Goal: Task Accomplishment & Management: Complete application form

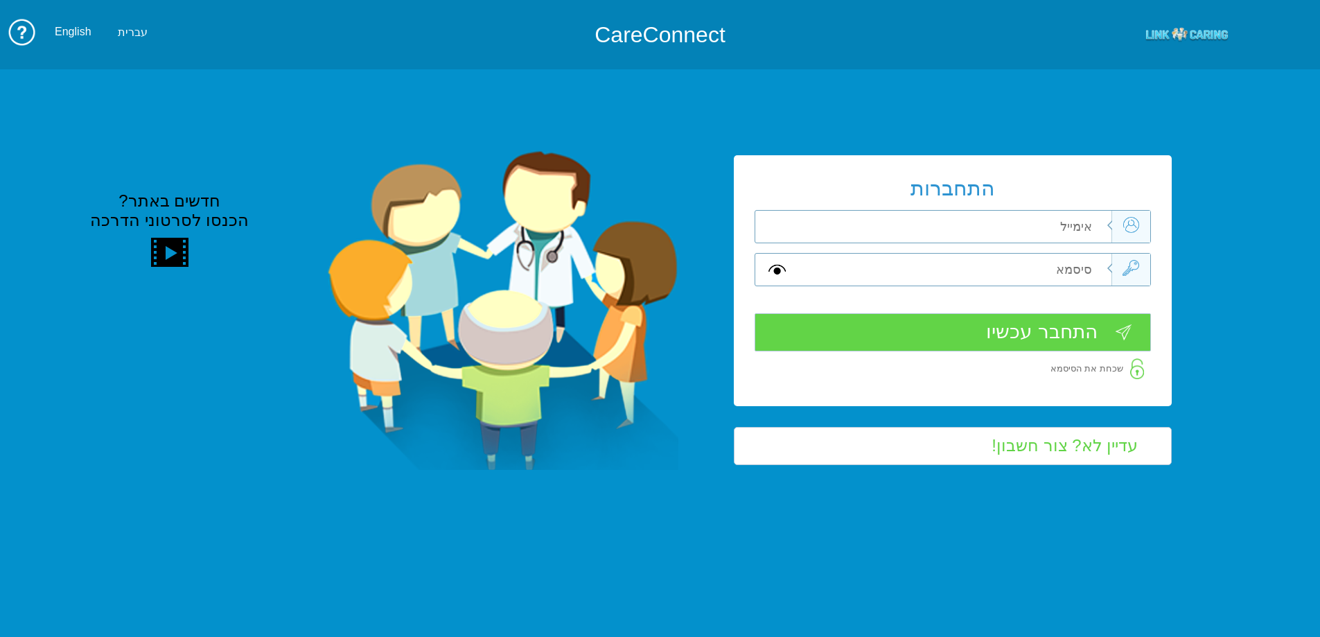
click at [1019, 236] on input "text" at bounding box center [954, 227] width 313 height 32
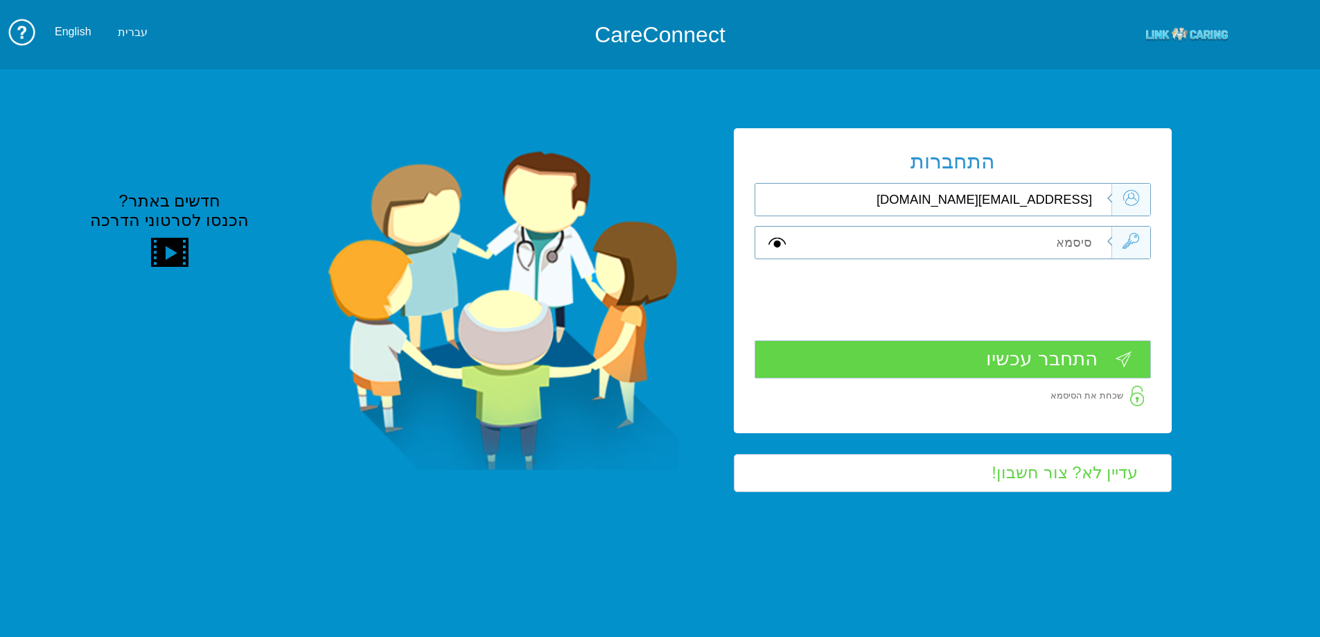
type input "[EMAIL_ADDRESS][DOMAIN_NAME]"
click at [1021, 243] on input "text" at bounding box center [954, 243] width 313 height 32
type input "S"
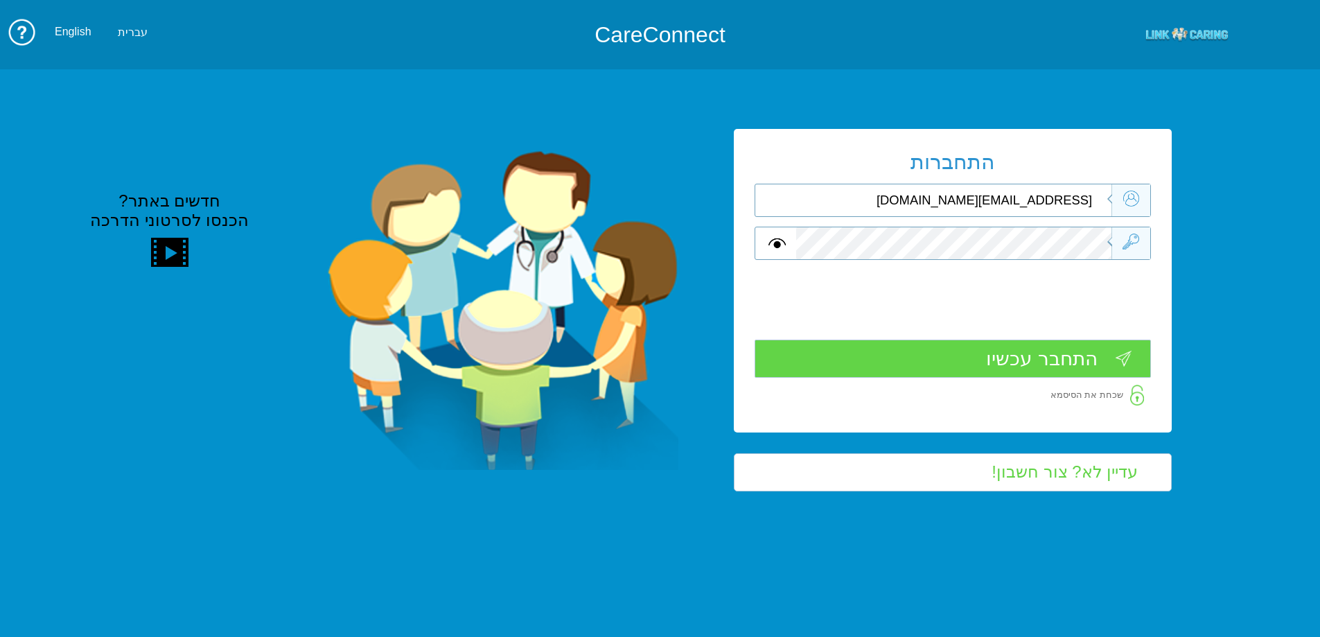
click at [1028, 351] on input "התחבר עכשיו" at bounding box center [953, 359] width 396 height 38
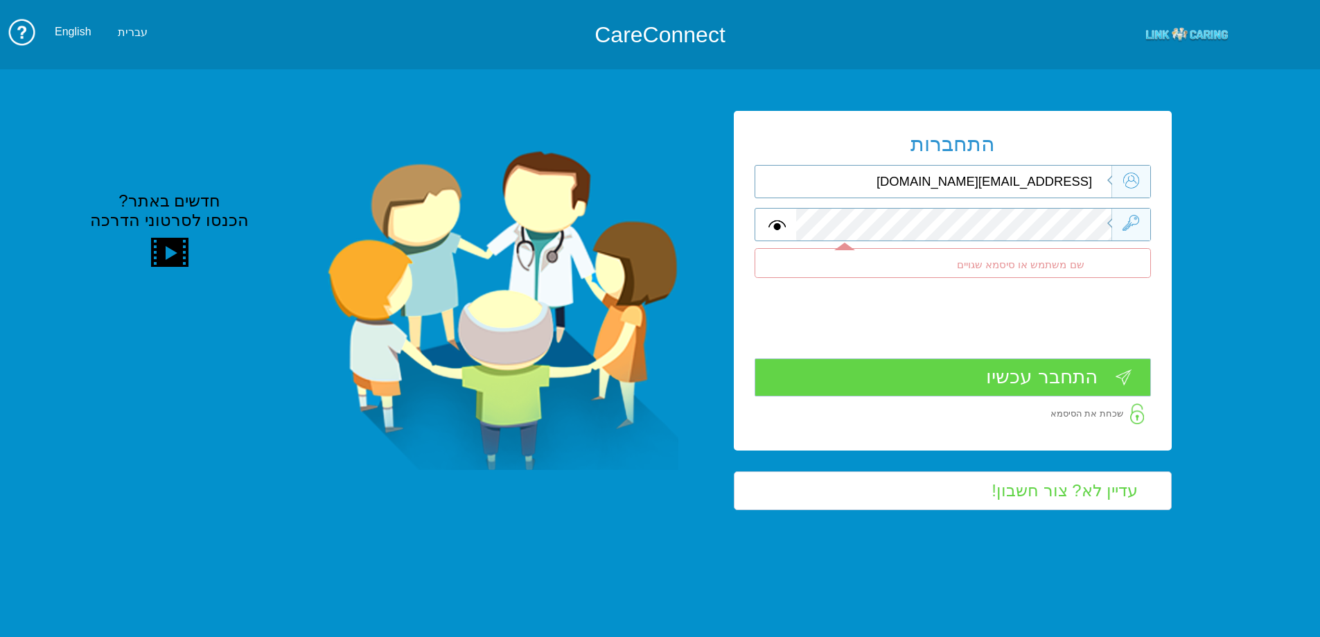
click at [1151, 226] on div at bounding box center [953, 224] width 396 height 33
click at [1103, 378] on input "התחבר עכשיו" at bounding box center [953, 377] width 396 height 38
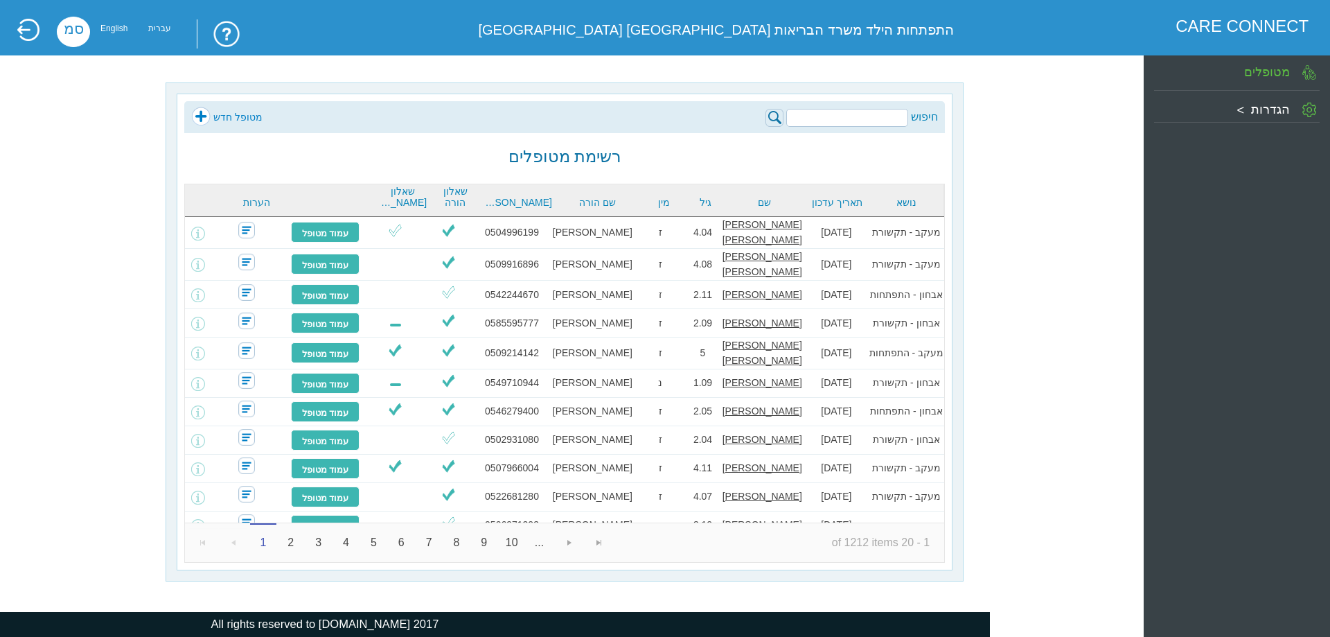
click at [241, 116] on link "מטופל חדש" at bounding box center [226, 117] width 71 height 21
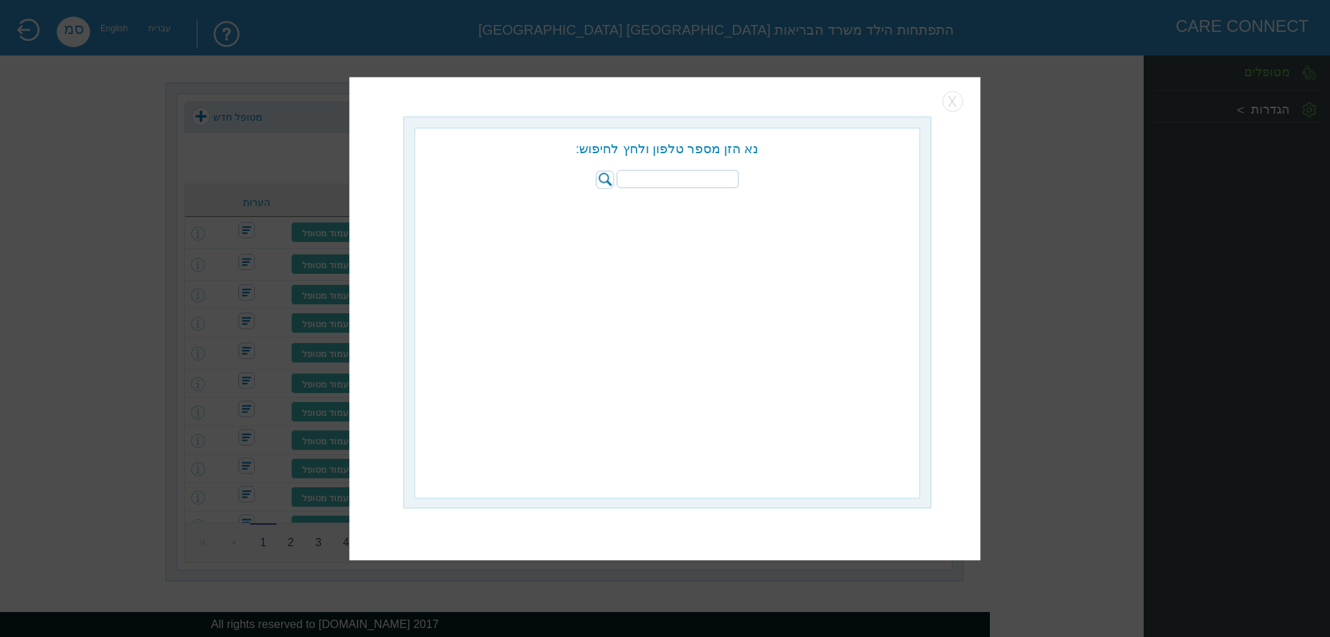
paste input "053-7373025"
type input "053-7373025"
click at [603, 172] on img at bounding box center [605, 179] width 18 height 18
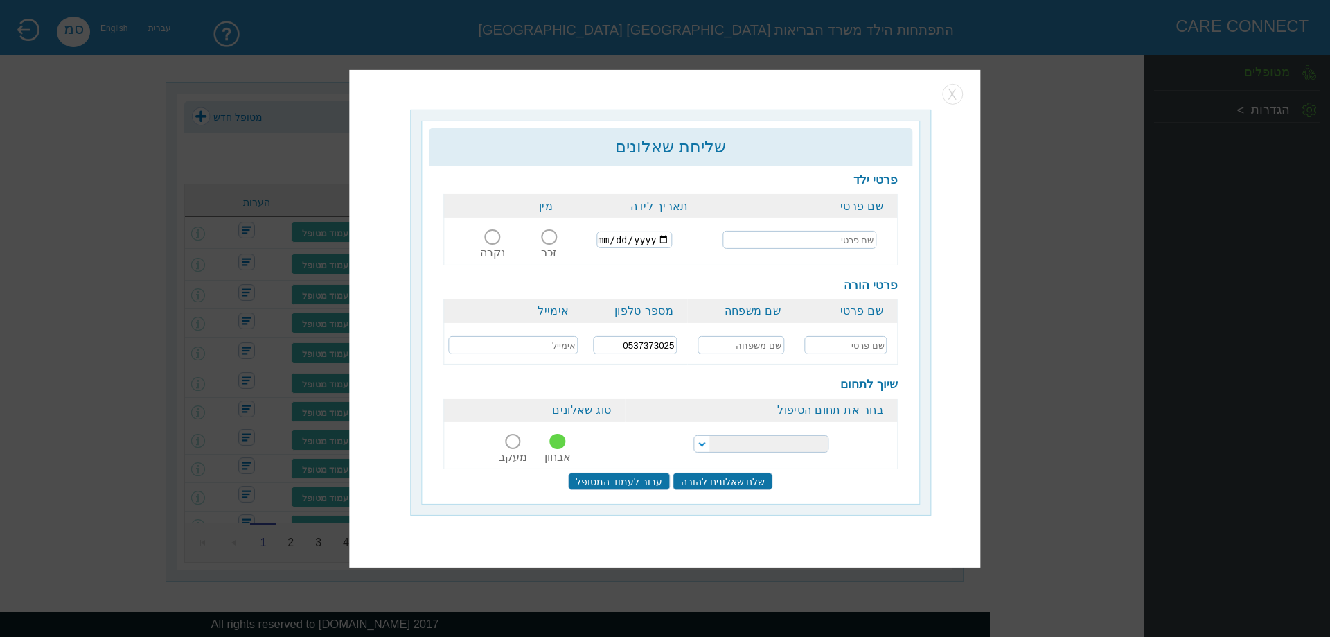
click at [827, 249] on input "text" at bounding box center [800, 240] width 154 height 18
type input "t"
type input "אלסיאני [PERSON_NAME] [PERSON_NAME]"
type input "2022-01-24"
click at [552, 236] on span at bounding box center [549, 236] width 15 height 15
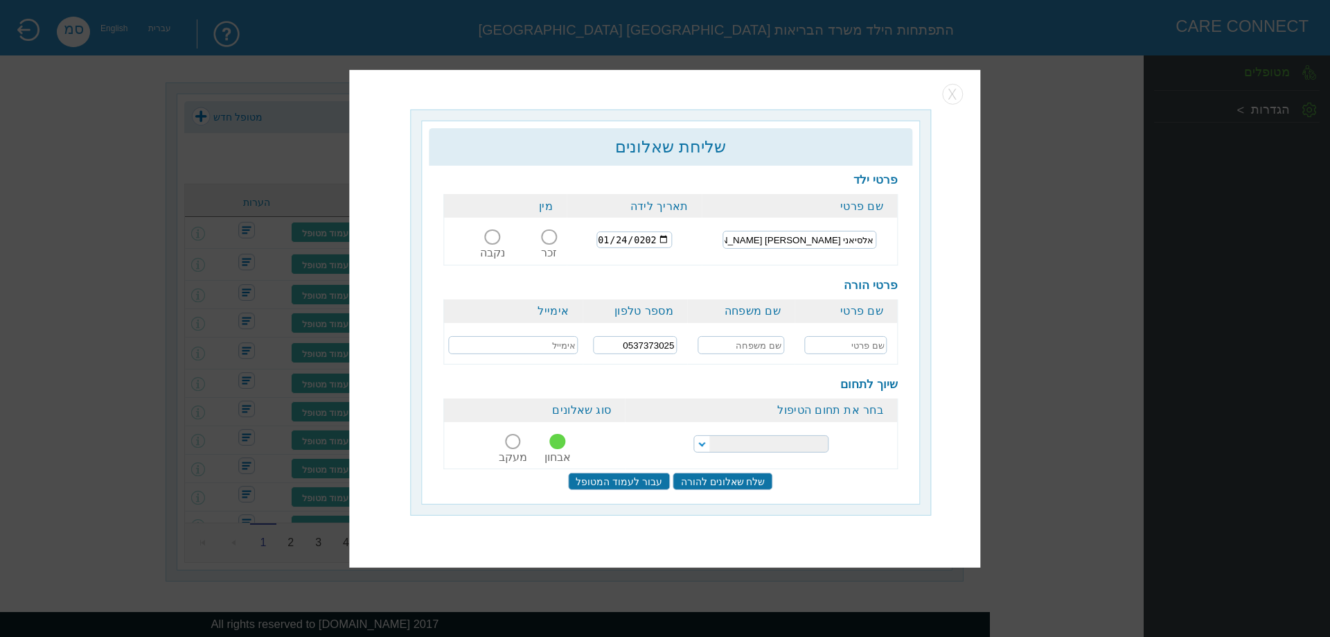
click at [552, 245] on input "זכר" at bounding box center [550, 245] width 26 height 0
click at [857, 344] on input "text" at bounding box center [846, 345] width 82 height 18
type input "אלנדה"
type input "אלסיאני"
paste input "alendiii12@gmail.com"
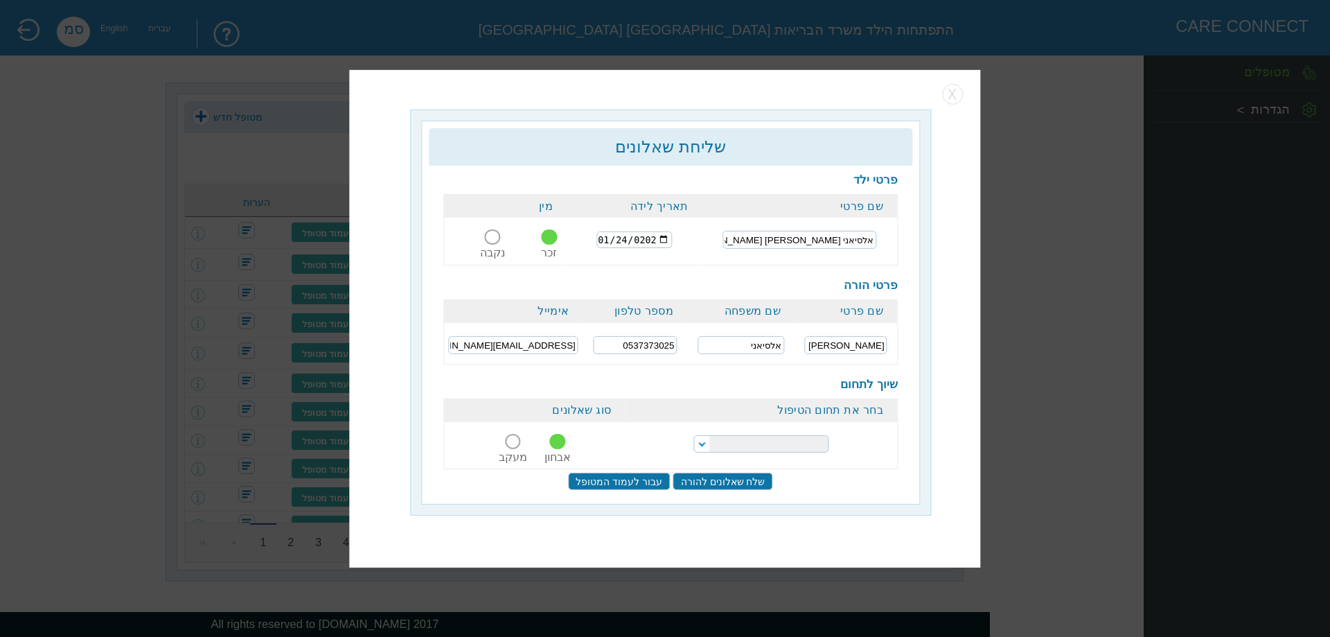
type input "alendiii12@gmail.com"
click at [705, 442] on select "הפרעות קשב וריכוז התפתחות הילד התפתחות ותקשורת" at bounding box center [761, 443] width 135 height 17
select select "20"
click at [694, 435] on select "הפרעות קשב וריכוז התפתחות הילד התפתחות ותקשורת" at bounding box center [761, 443] width 135 height 17
click at [731, 480] on input "שלח שאלונים להורה" at bounding box center [724, 481] width 100 height 17
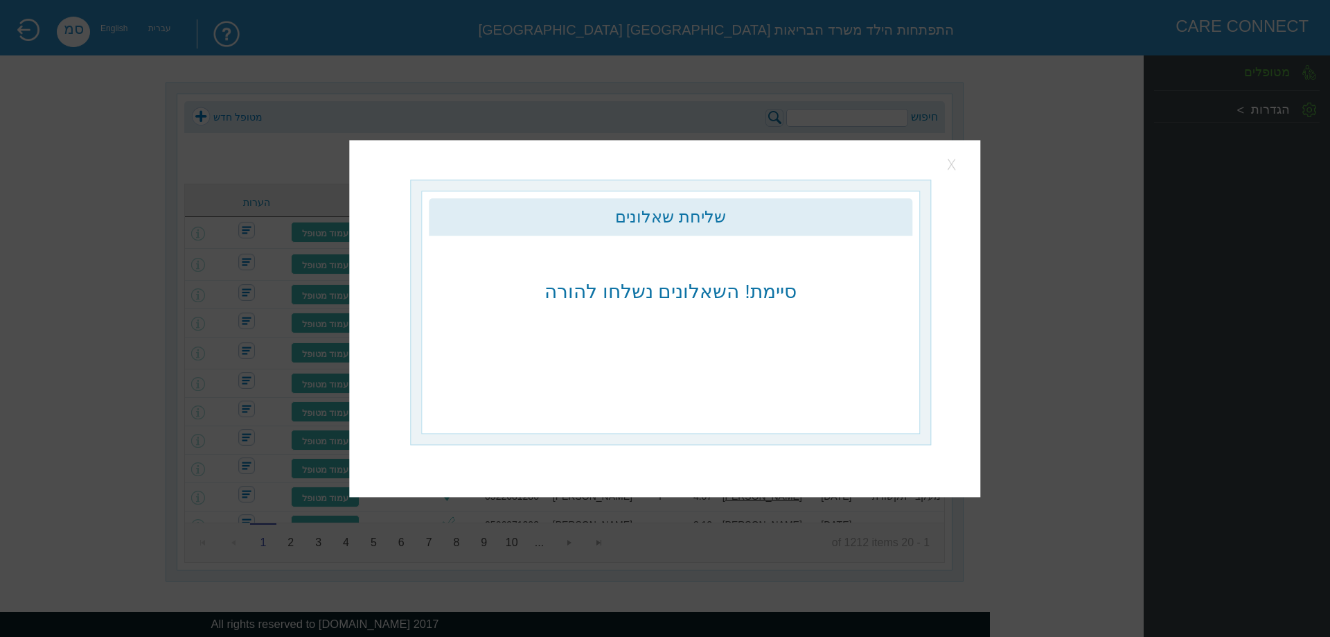
click at [955, 162] on button "button" at bounding box center [953, 164] width 21 height 21
